Goal: Register for event/course

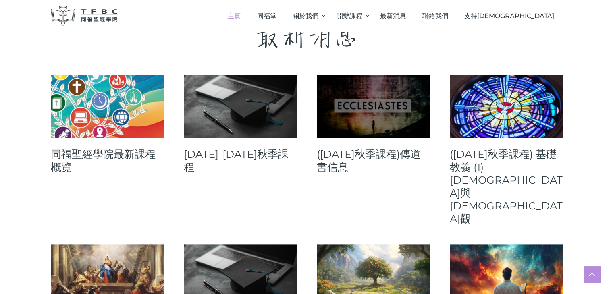
scroll to position [323, 0]
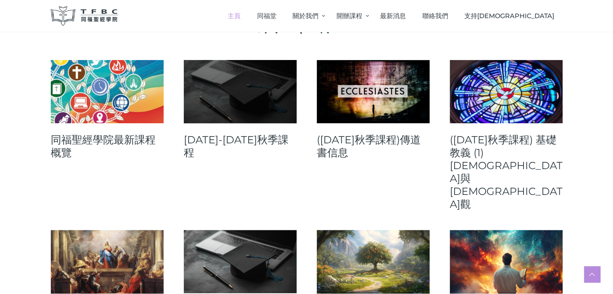
click at [231, 91] on link at bounding box center [240, 91] width 113 height 63
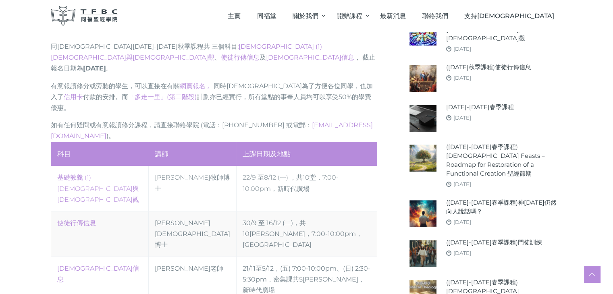
scroll to position [363, 0]
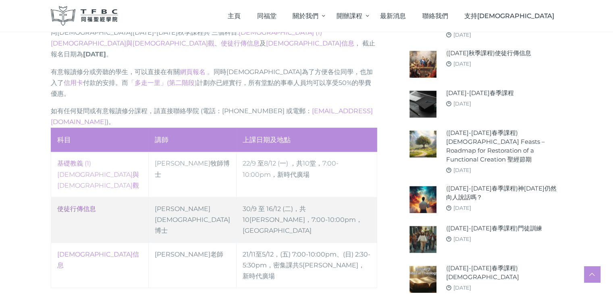
click at [73, 205] on link "使徒行傳信息" at bounding box center [76, 209] width 39 height 8
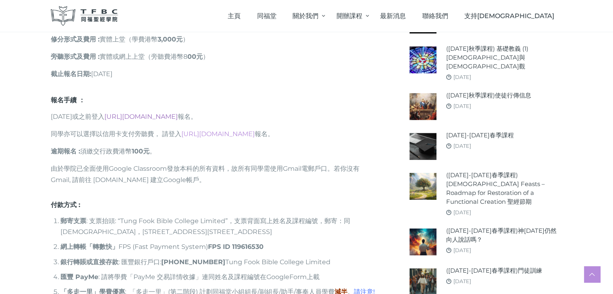
scroll to position [645, 0]
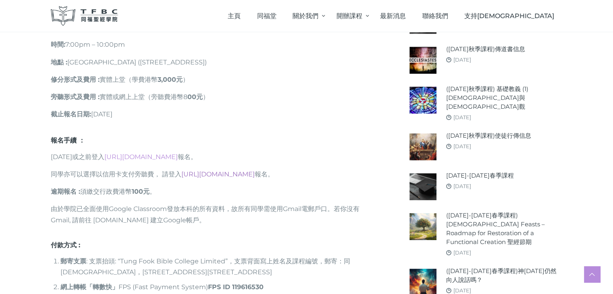
click at [204, 171] on link "https://go.tfbc.org.hk/2025F-CC" at bounding box center [217, 175] width 73 height 8
click at [216, 171] on link "https://go.tfbc.org.hk/2025F-CC" at bounding box center [217, 175] width 73 height 8
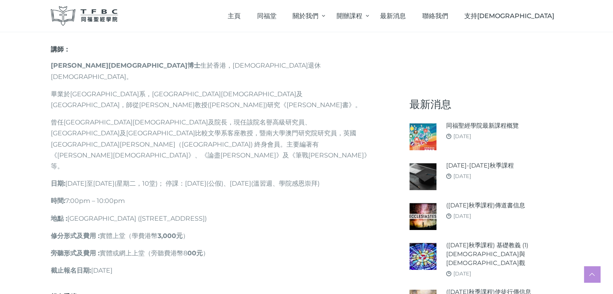
scroll to position [484, 0]
